Goal: Task Accomplishment & Management: Complete application form

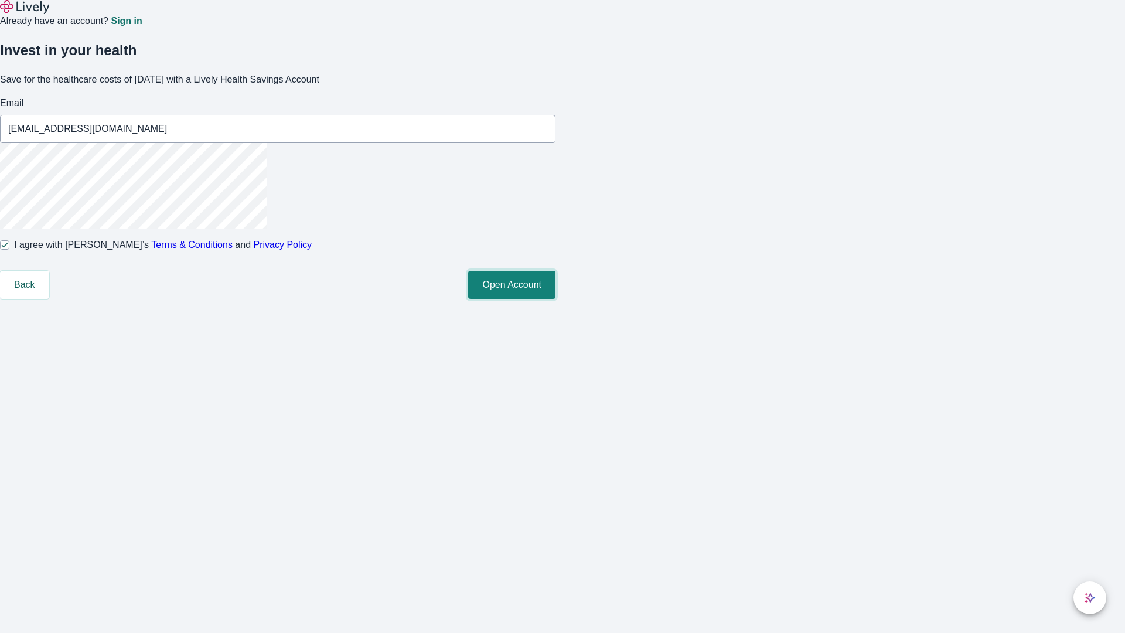
click at [555, 299] on button "Open Account" at bounding box center [511, 285] width 87 height 28
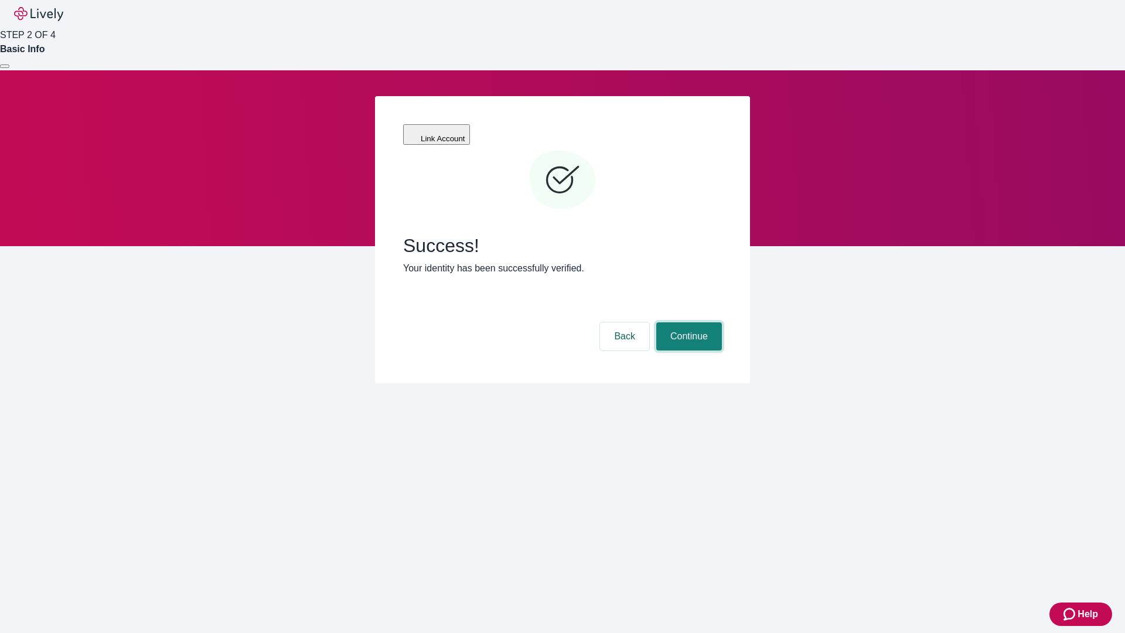
click at [687, 322] on button "Continue" at bounding box center [689, 336] width 66 height 28
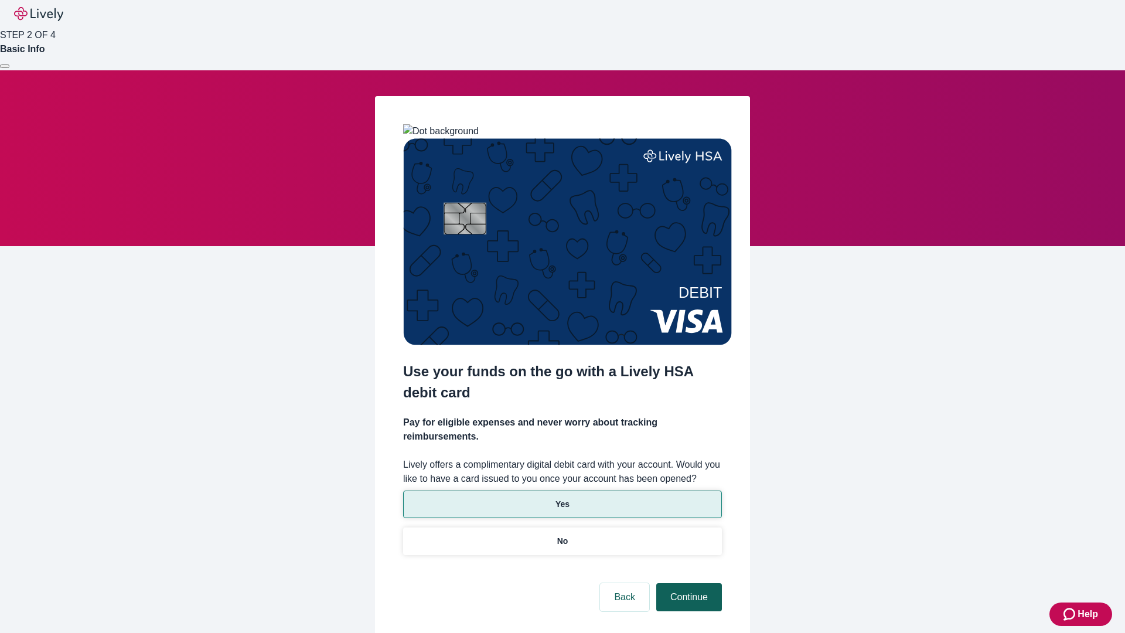
click at [562, 498] on p "Yes" at bounding box center [562, 504] width 14 height 12
click at [687, 583] on button "Continue" at bounding box center [689, 597] width 66 height 28
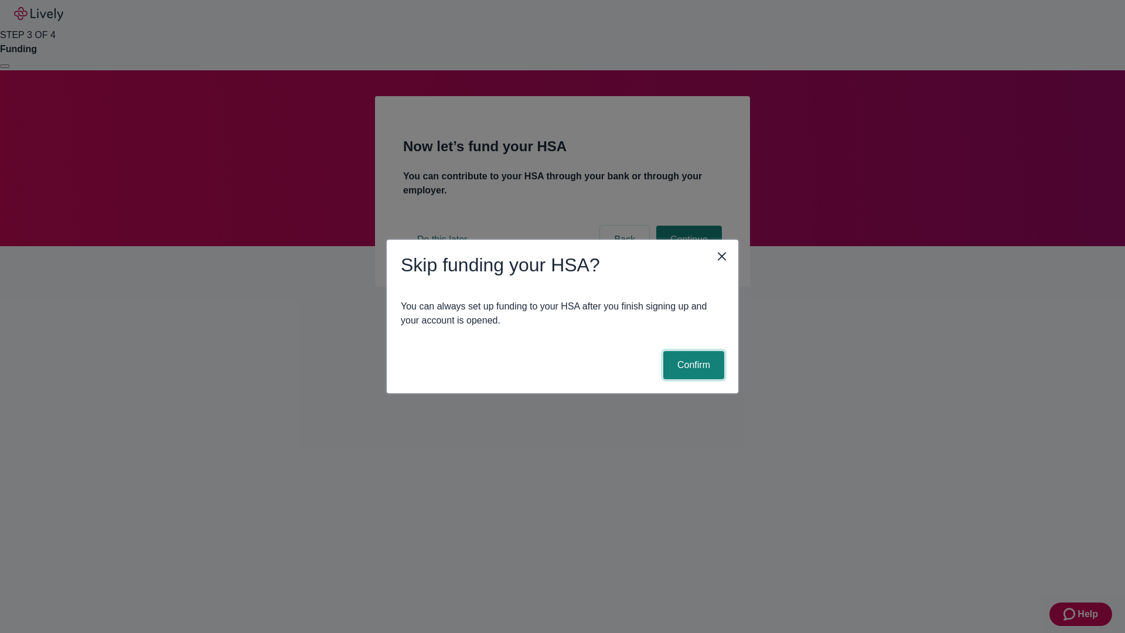
click at [692, 365] on button "Confirm" at bounding box center [693, 365] width 61 height 28
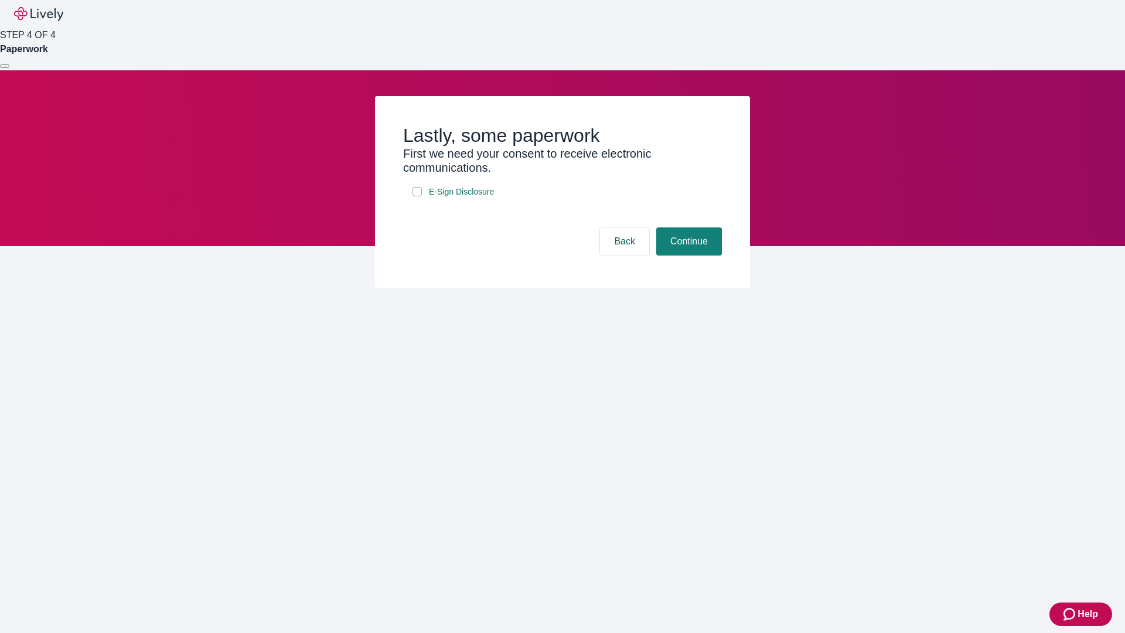
click at [417, 196] on input "E-Sign Disclosure" at bounding box center [416, 191] width 9 height 9
checkbox input "true"
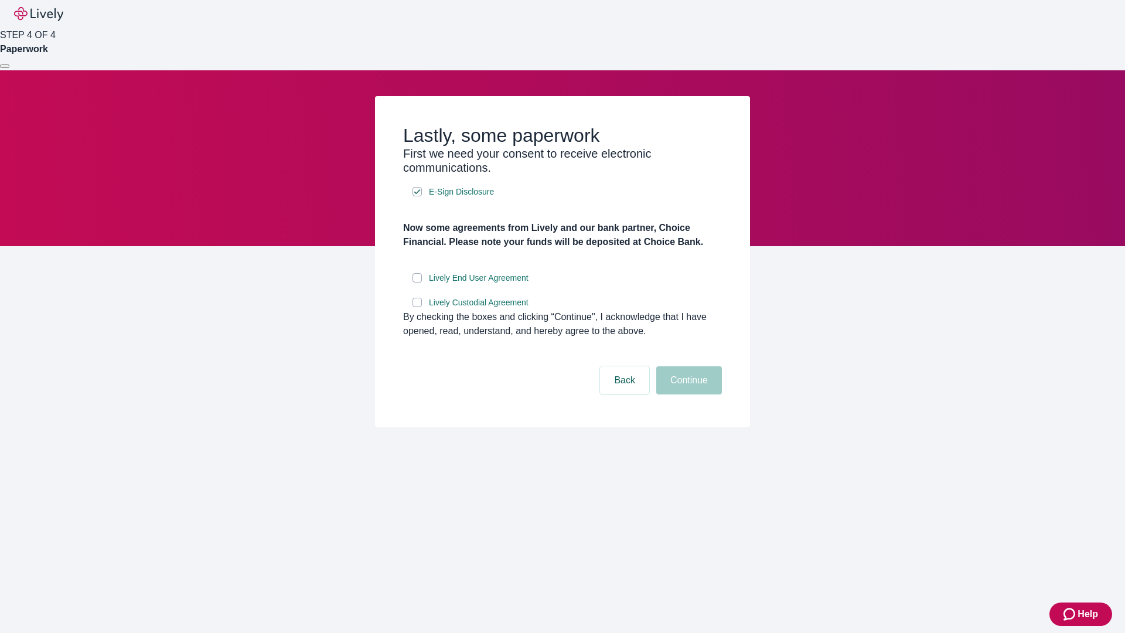
click at [417, 282] on input "Lively End User Agreement" at bounding box center [416, 277] width 9 height 9
checkbox input "true"
click at [417, 307] on input "Lively Custodial Agreement" at bounding box center [416, 302] width 9 height 9
checkbox input "true"
click at [687, 394] on button "Continue" at bounding box center [689, 380] width 66 height 28
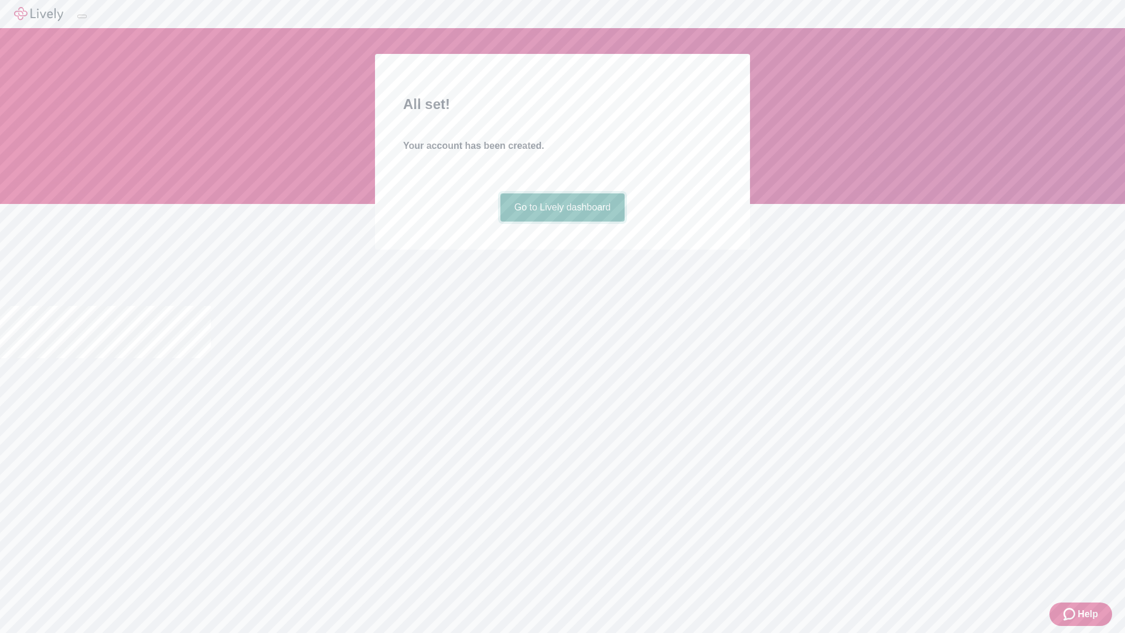
click at [562, 221] on link "Go to Lively dashboard" at bounding box center [562, 207] width 125 height 28
